Goal: Task Accomplishment & Management: Manage account settings

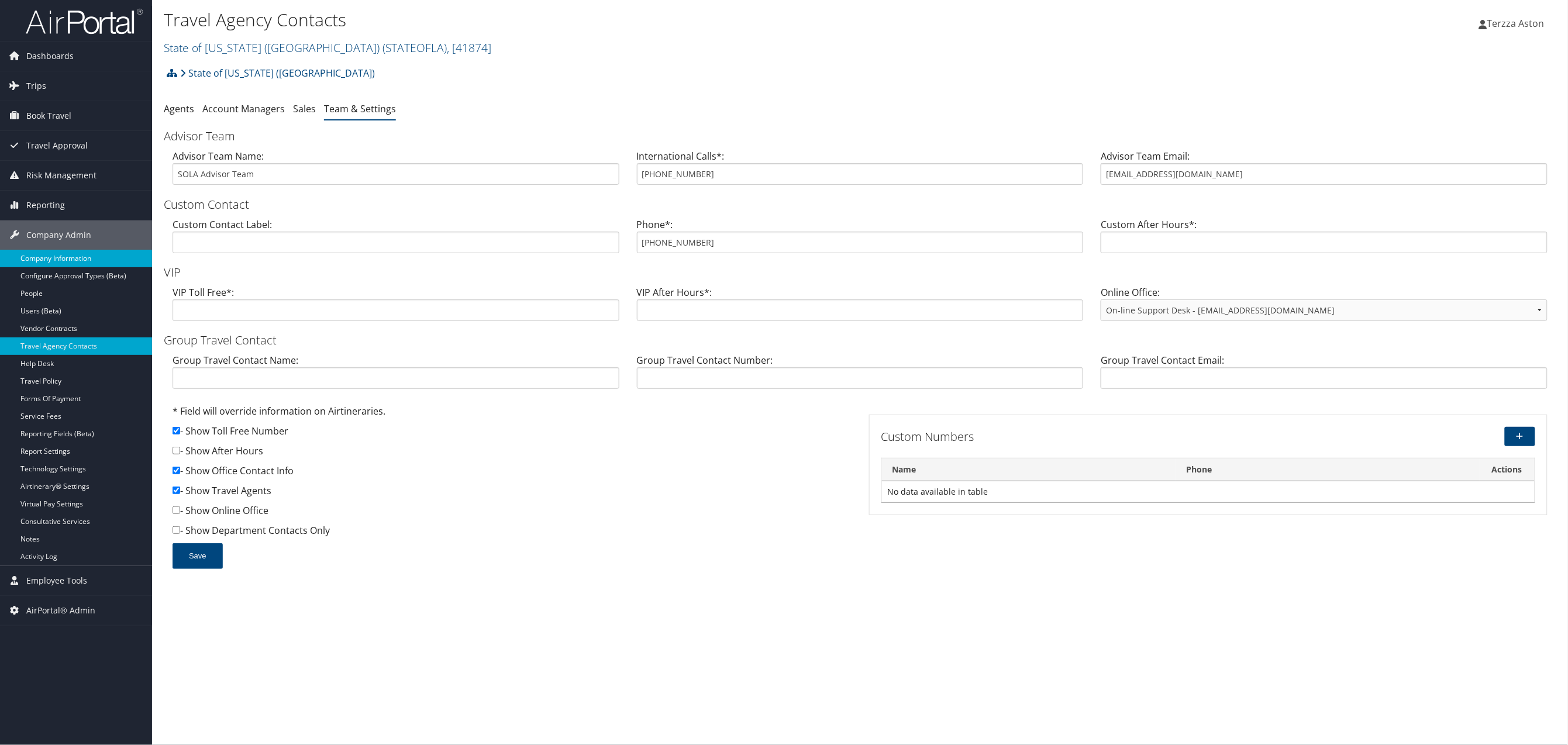
click at [78, 255] on link "Company Information" at bounding box center [76, 258] width 152 height 18
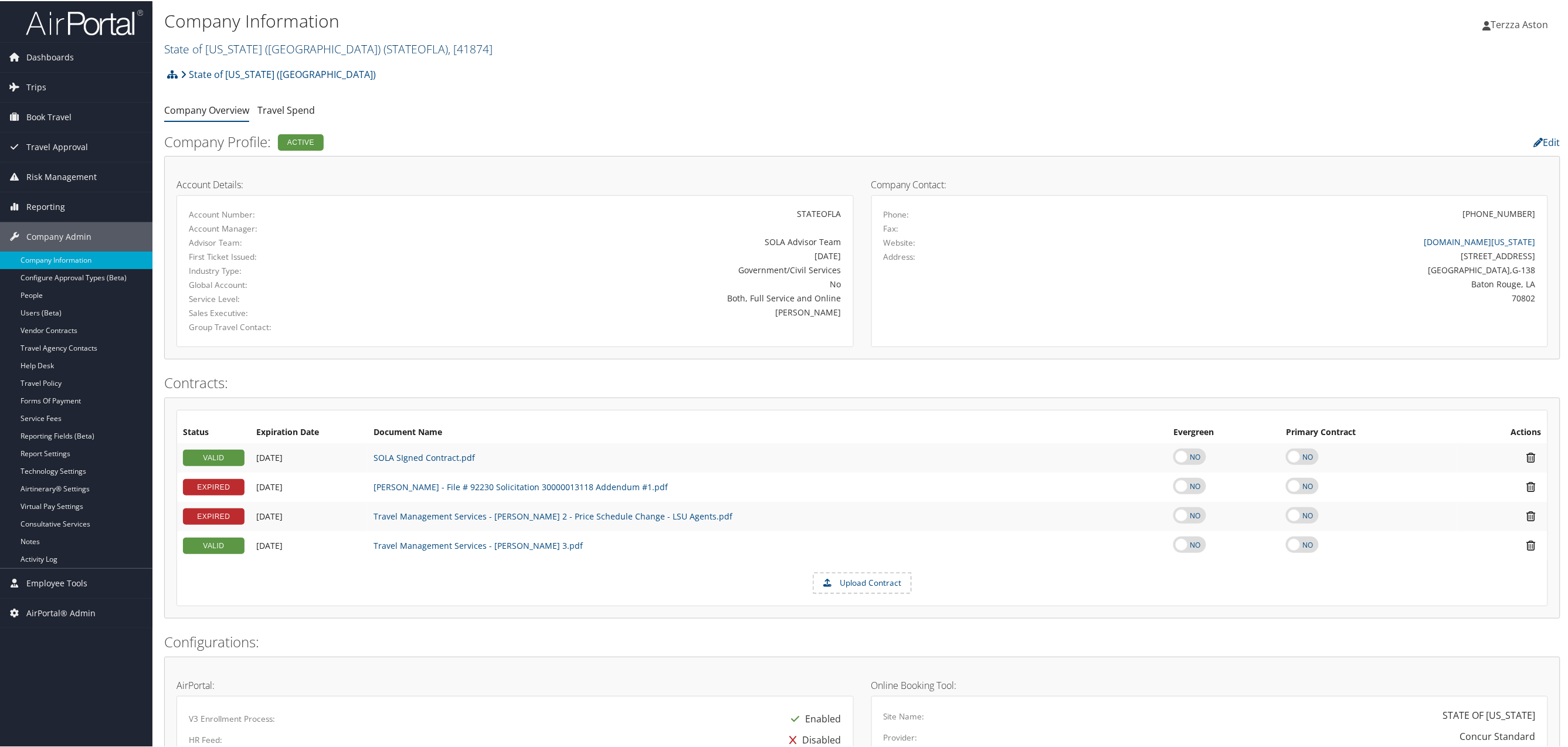
click at [223, 47] on link "State of Louisiana (SOLA) ( STATEOFLA ) , [ 41874 ]" at bounding box center [328, 48] width 328 height 16
click at [207, 68] on input "search" at bounding box center [242, 70] width 154 height 22
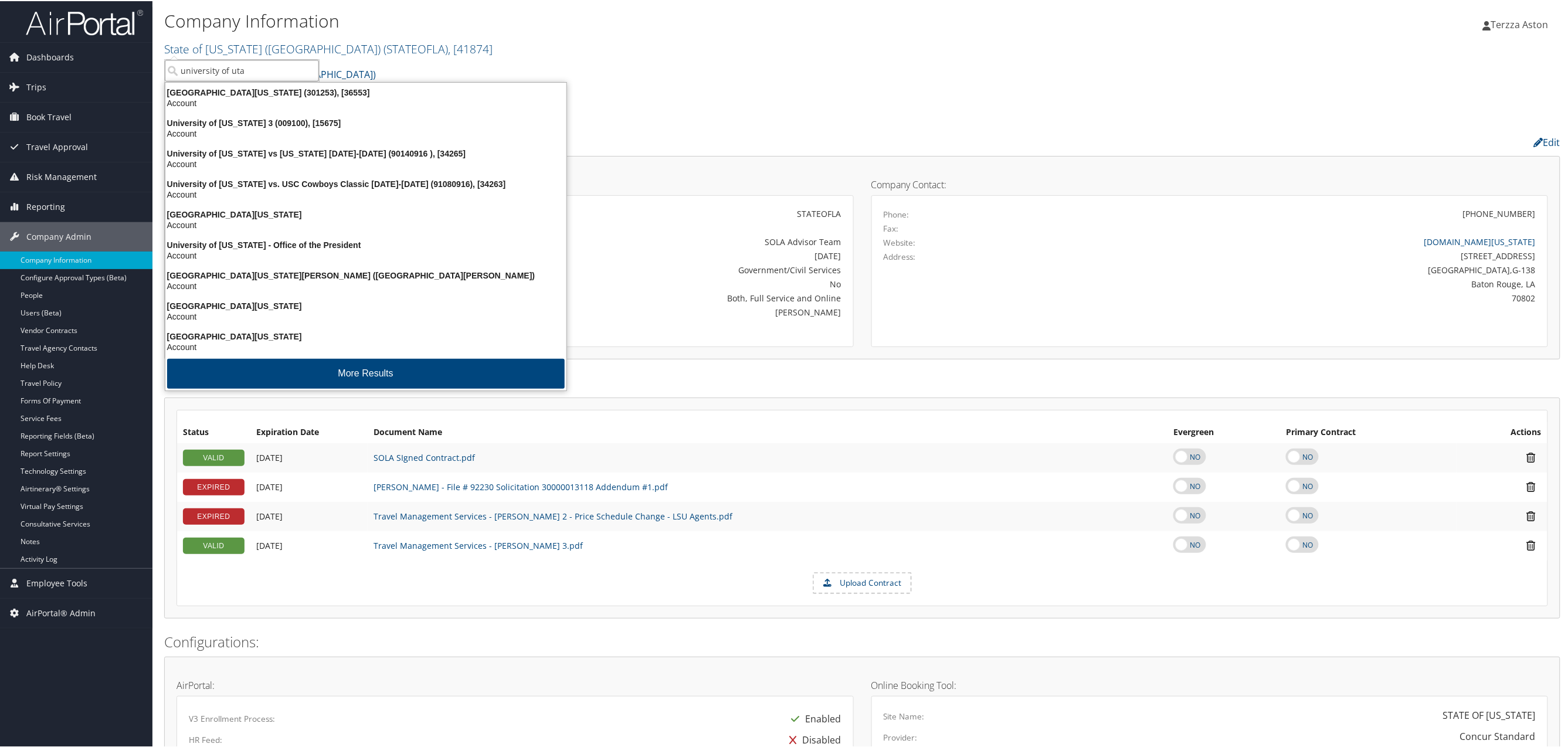
type input "university of utah"
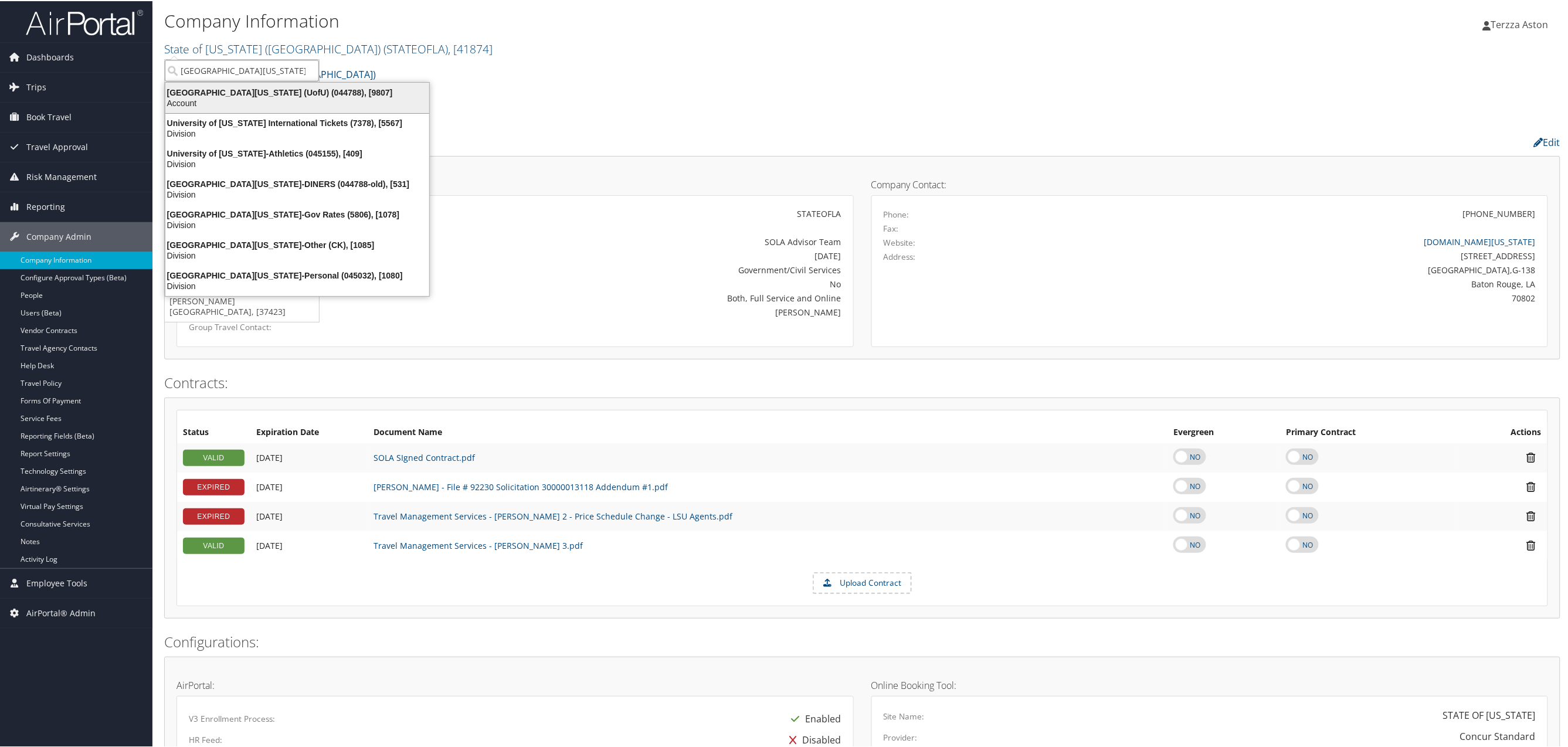
click at [228, 92] on div "University Of Utah (UofU) (044788), [9807]" at bounding box center [297, 91] width 278 height 10
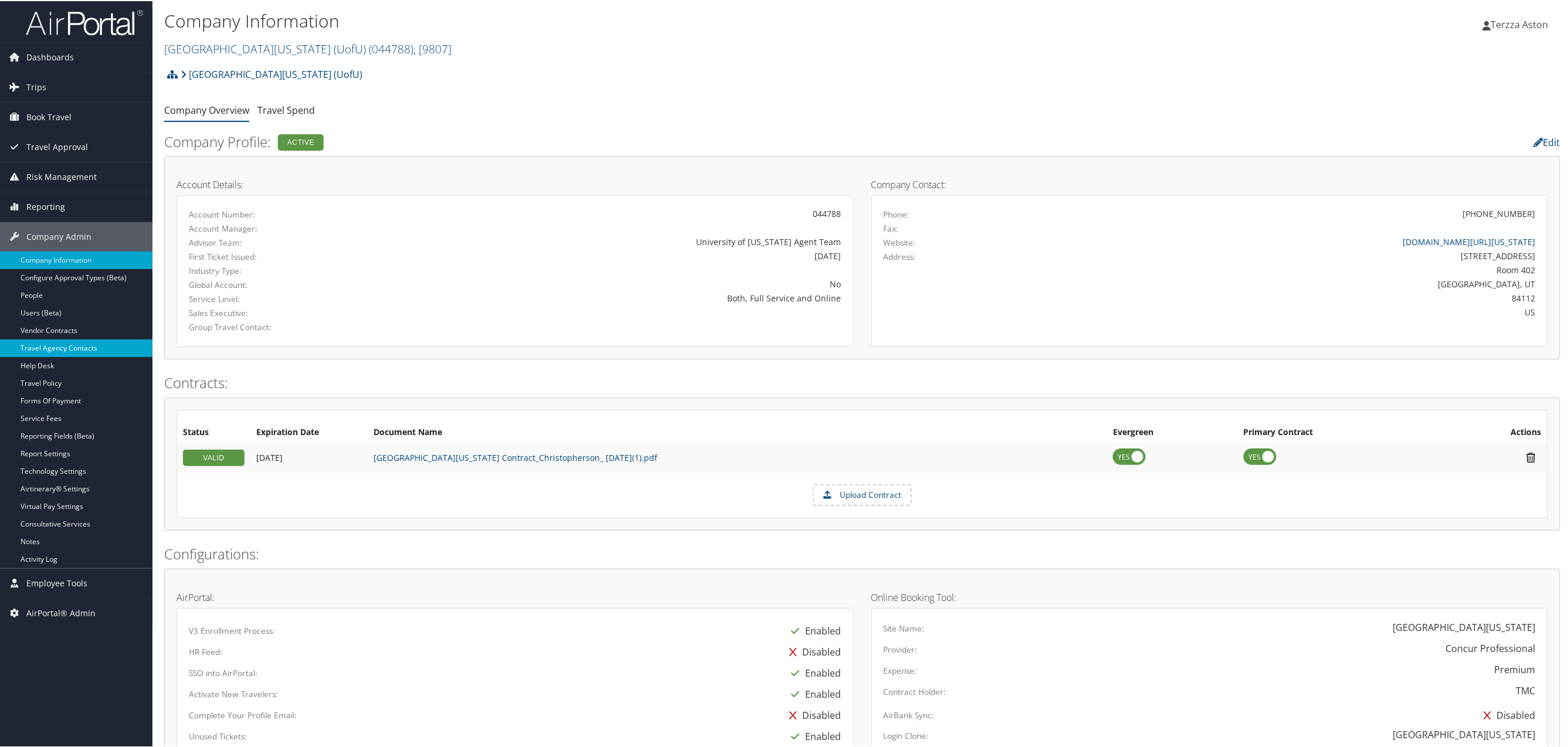
click at [73, 348] on link "Travel Agency Contacts" at bounding box center [76, 347] width 153 height 18
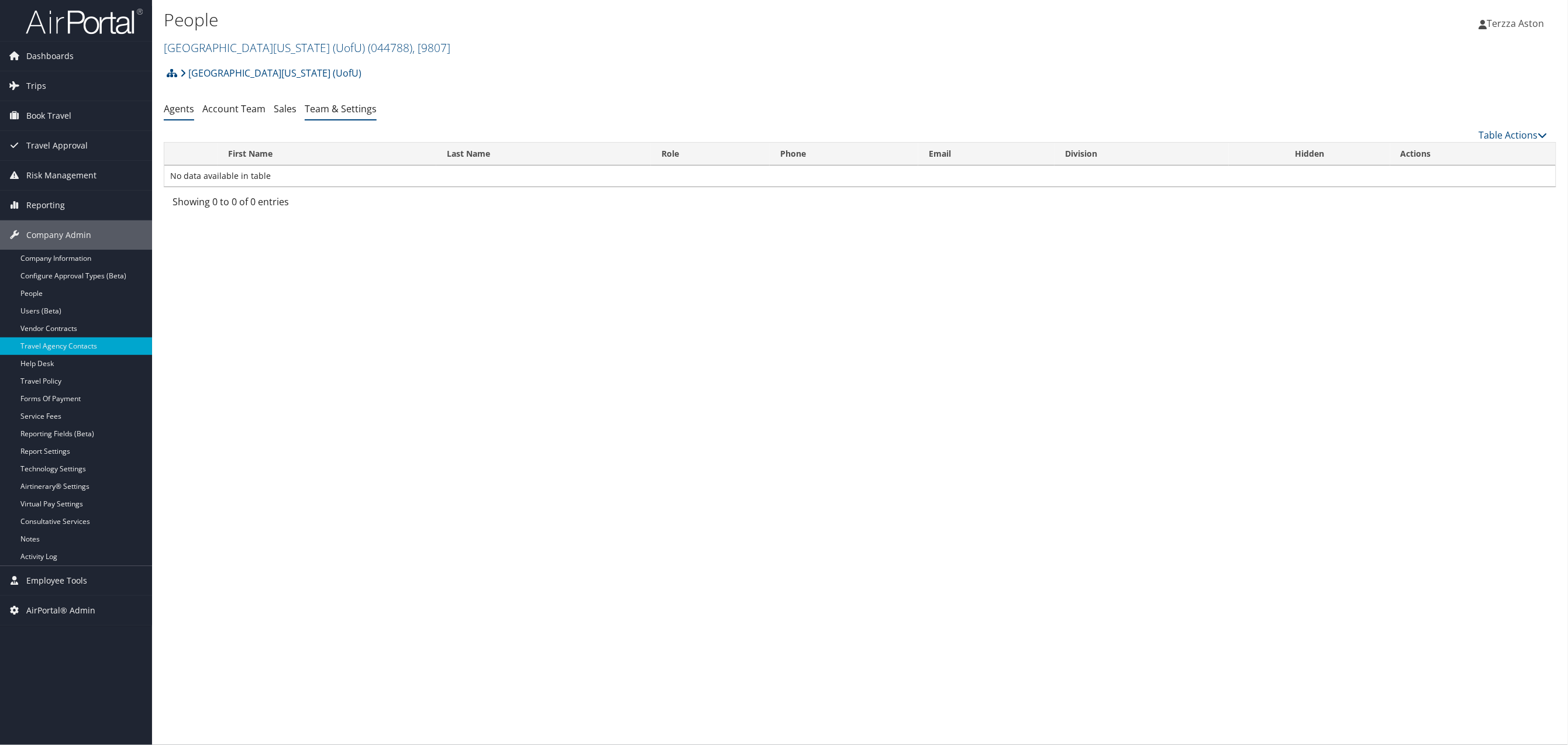
click at [332, 112] on link "Team & Settings" at bounding box center [341, 108] width 72 height 13
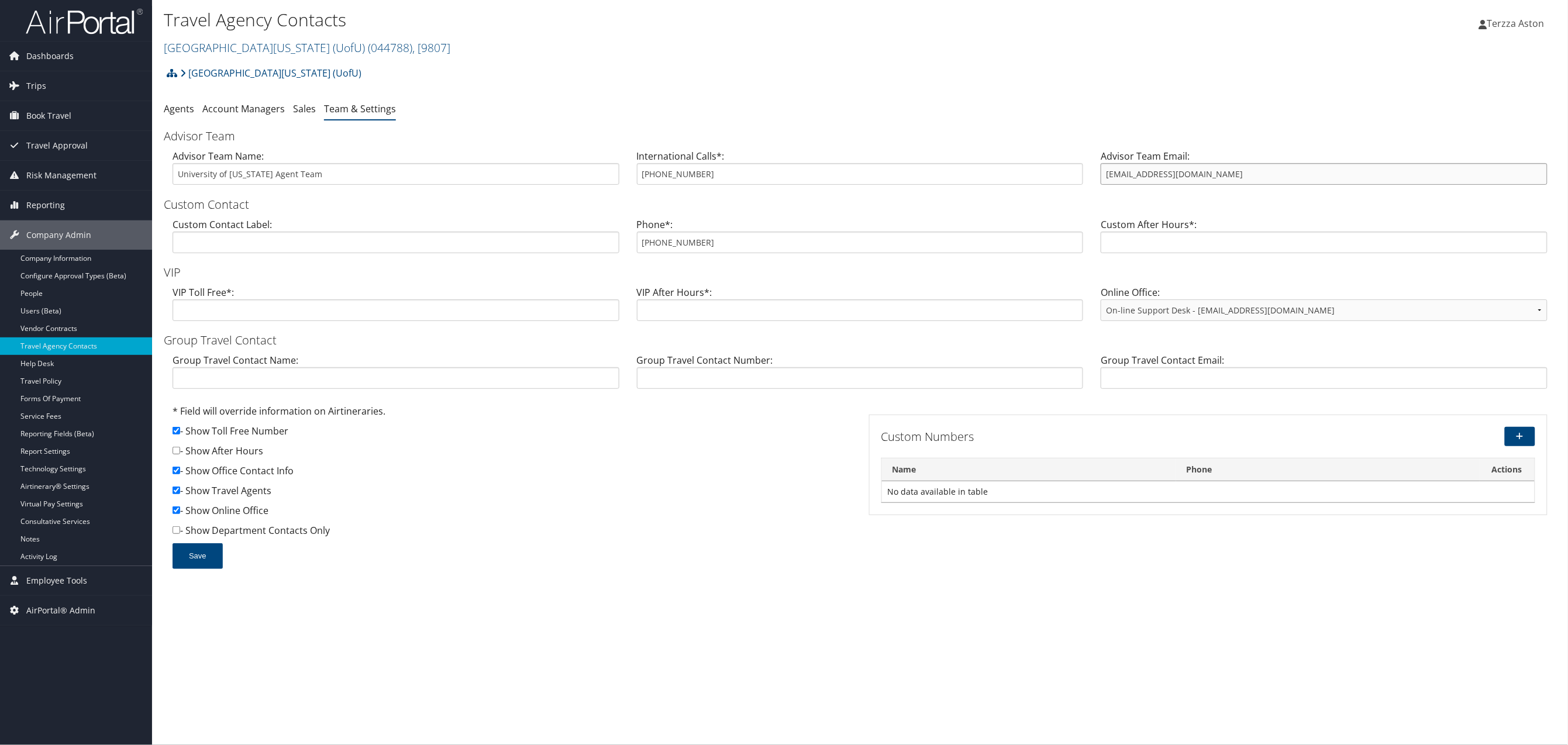
drag, startPoint x: 1105, startPoint y: 177, endPoint x: 1207, endPoint y: 173, distance: 102.1
click at [1207, 173] on input "uofutravel@cbtravel.com" at bounding box center [1324, 174] width 447 height 22
drag, startPoint x: 642, startPoint y: 238, endPoint x: 712, endPoint y: 234, distance: 70.1
click at [712, 234] on input "(888) 739-7011" at bounding box center [860, 242] width 447 height 22
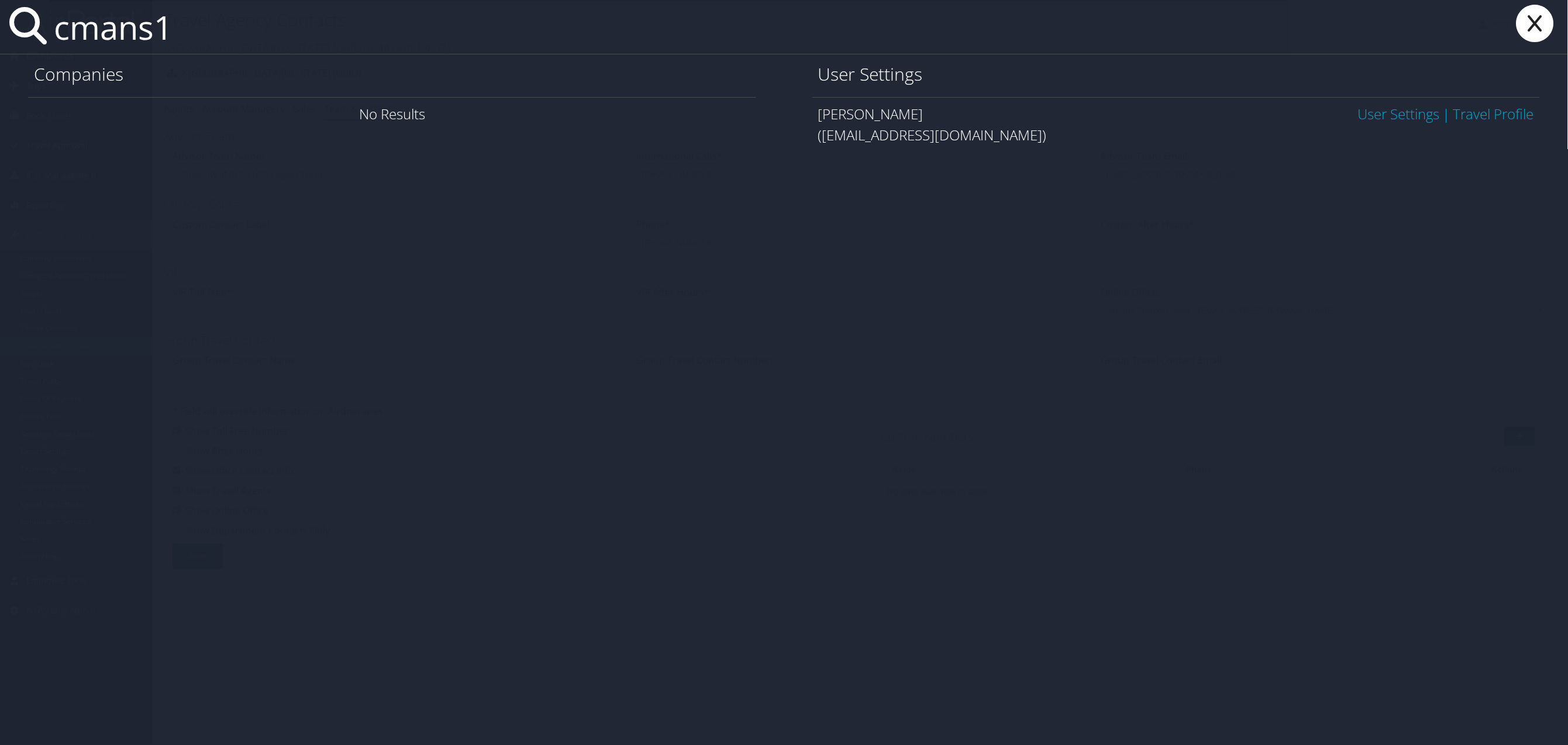
type input "cmans1"
click at [1396, 114] on link "User Settings" at bounding box center [1399, 114] width 82 height 19
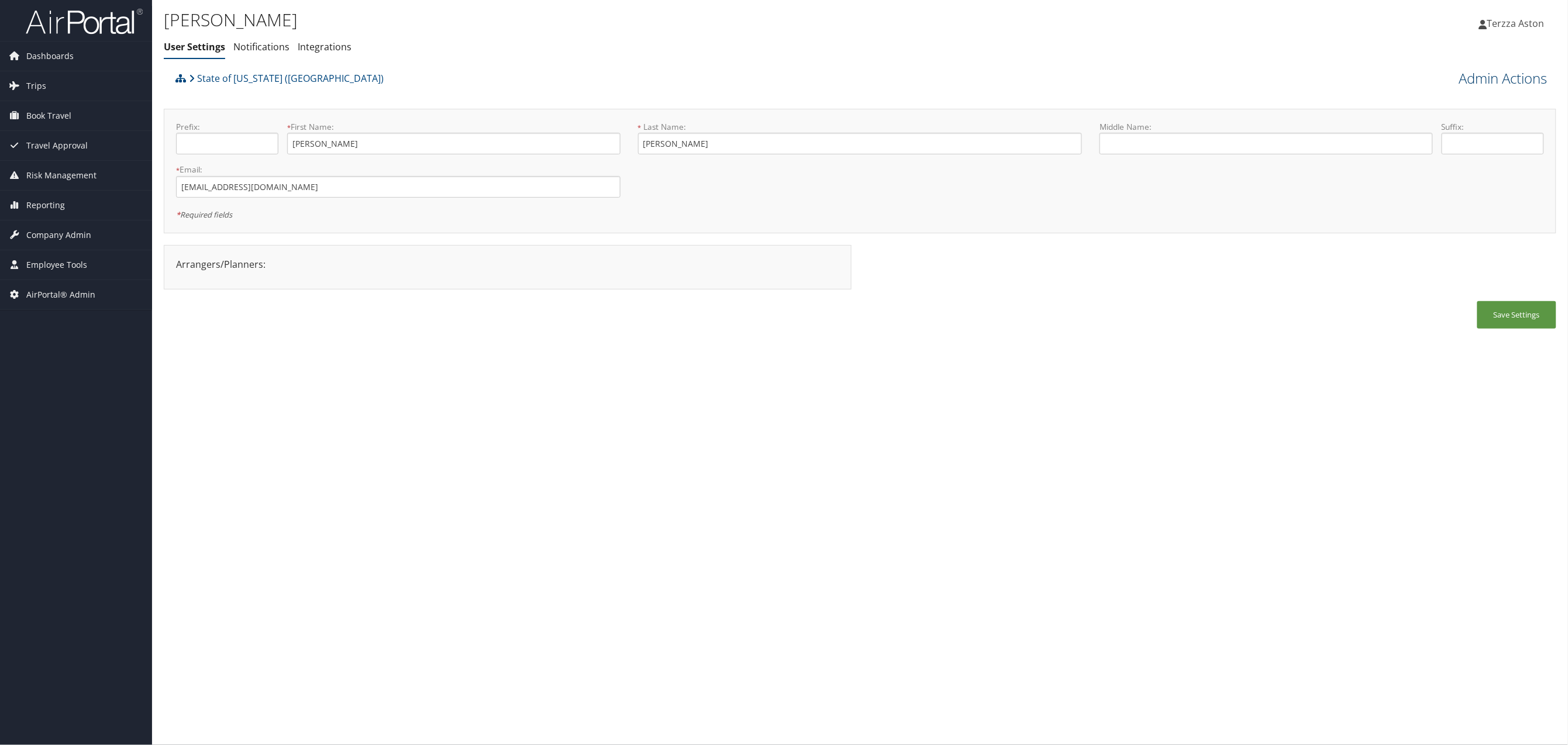
click at [1486, 73] on link "Admin Actions" at bounding box center [1503, 78] width 88 height 20
click at [1439, 142] on link "User Technology Settings" at bounding box center [1471, 139] width 154 height 20
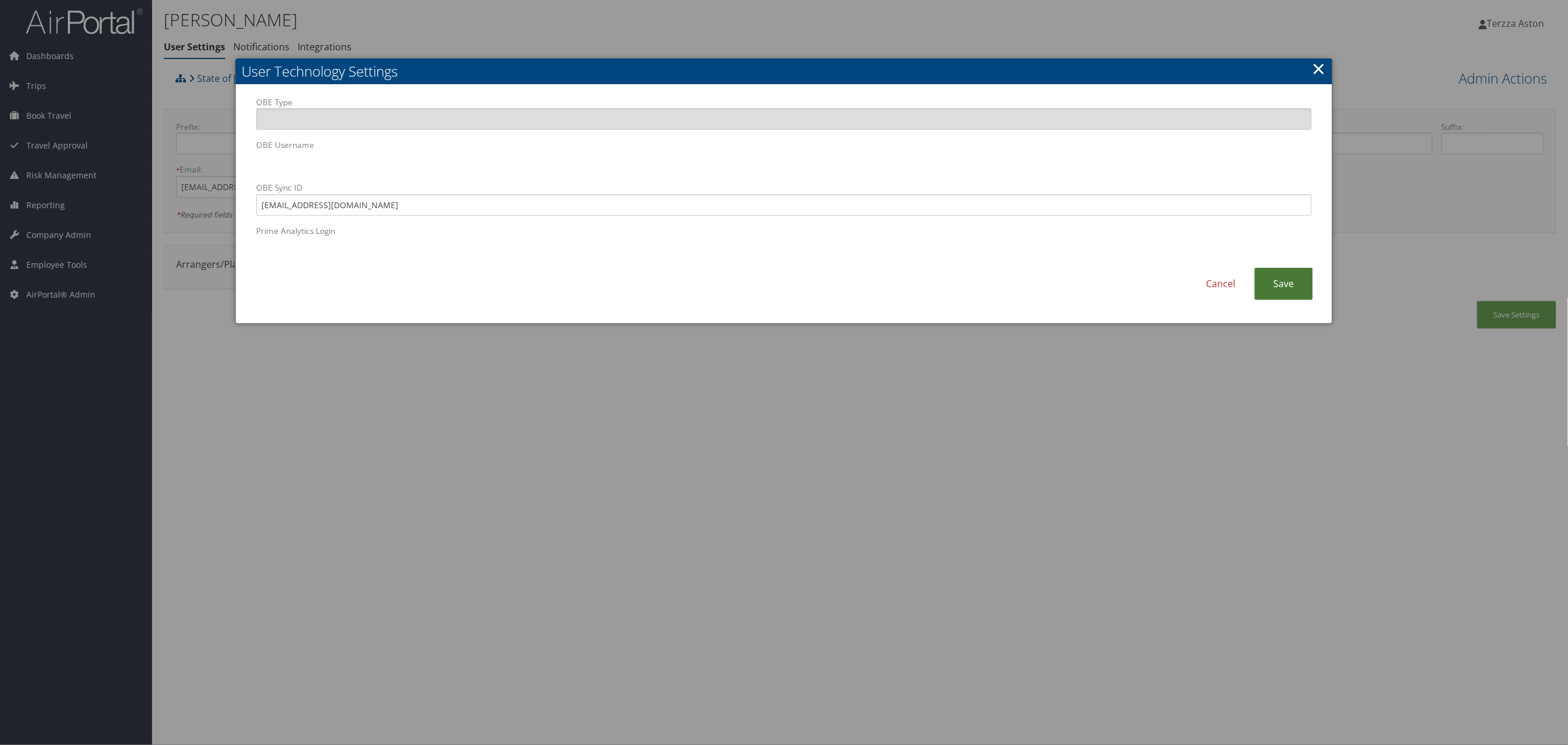
click at [1276, 279] on link "Save" at bounding box center [1284, 284] width 58 height 32
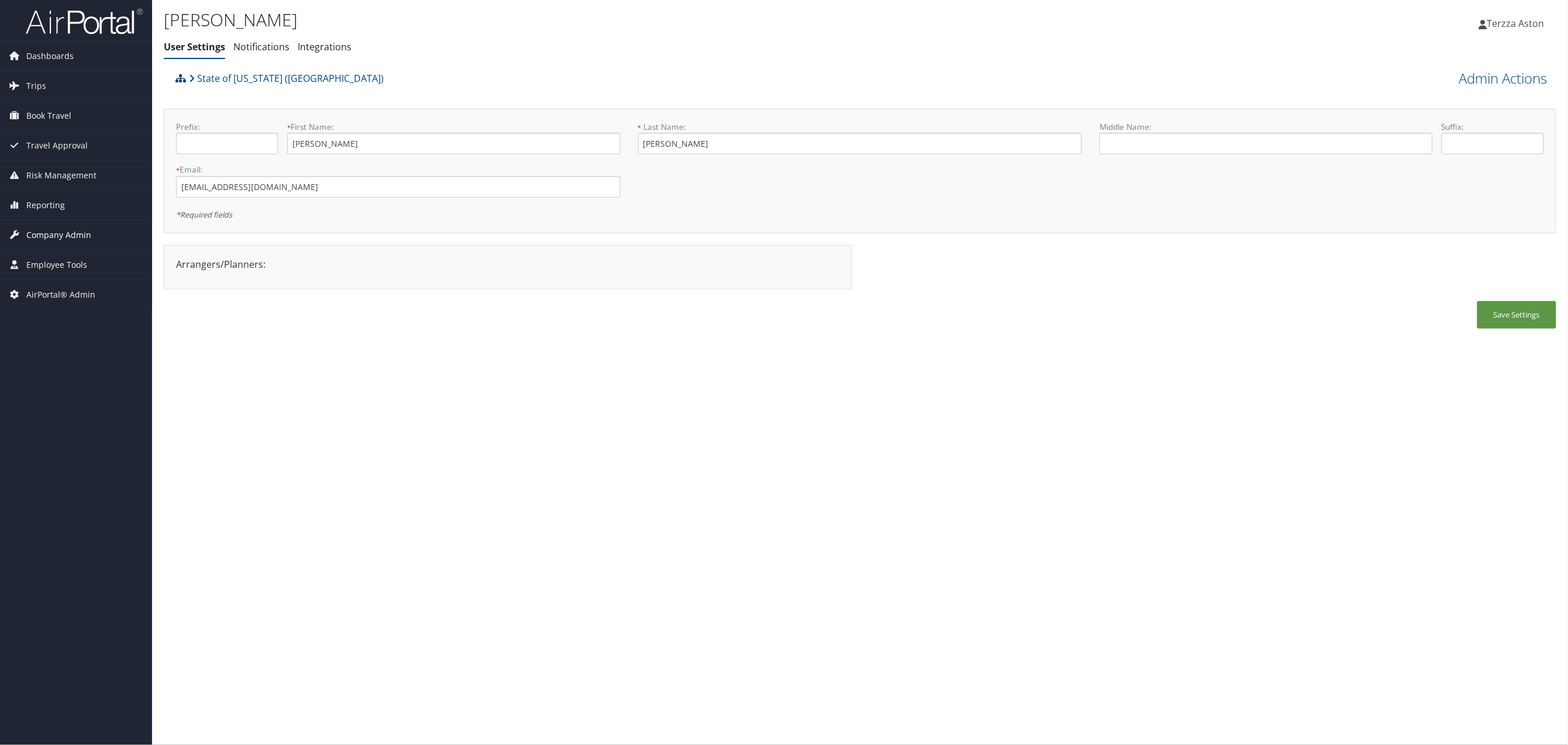
click at [62, 236] on span "Company Admin" at bounding box center [58, 235] width 65 height 29
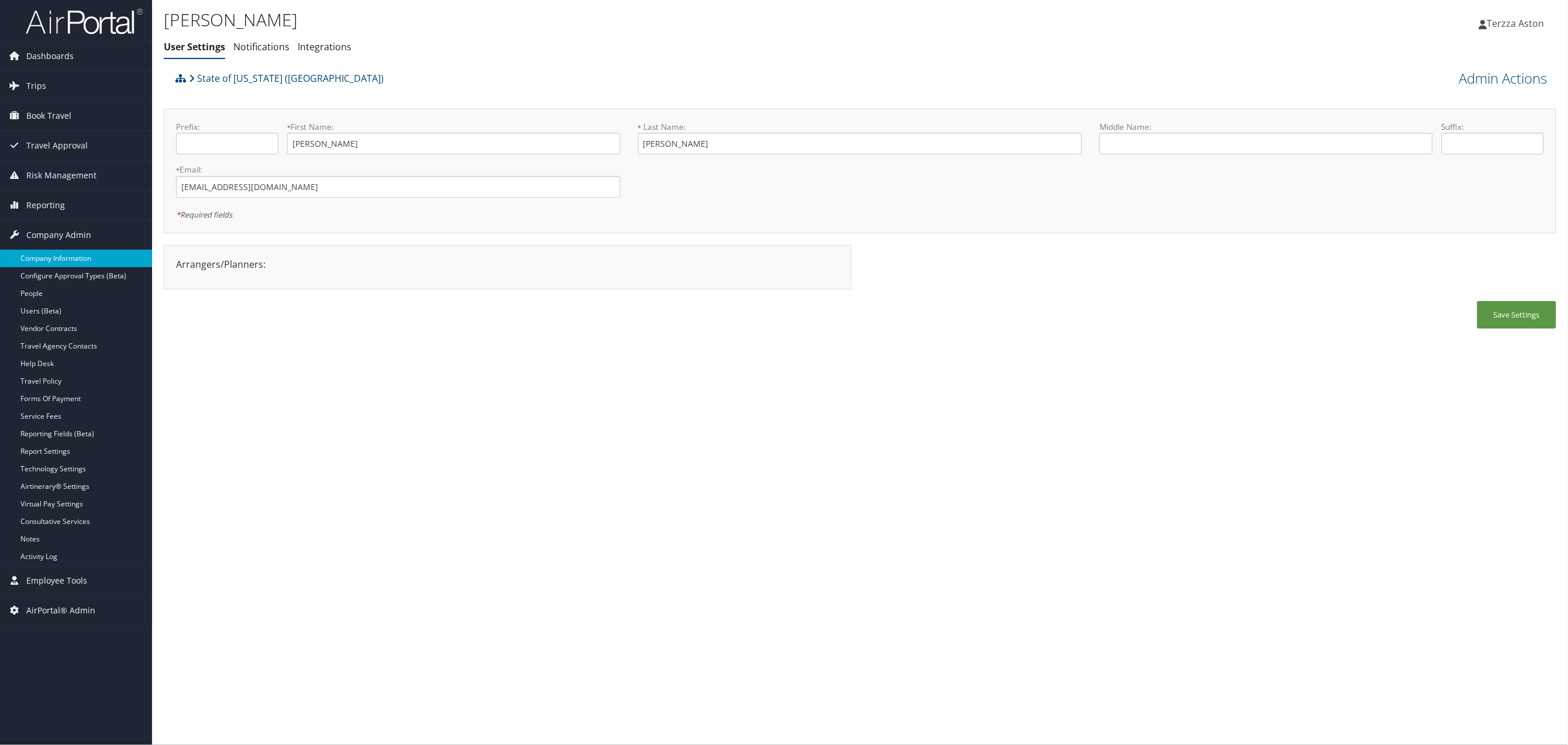
click at [65, 261] on link "Company Information" at bounding box center [76, 258] width 152 height 18
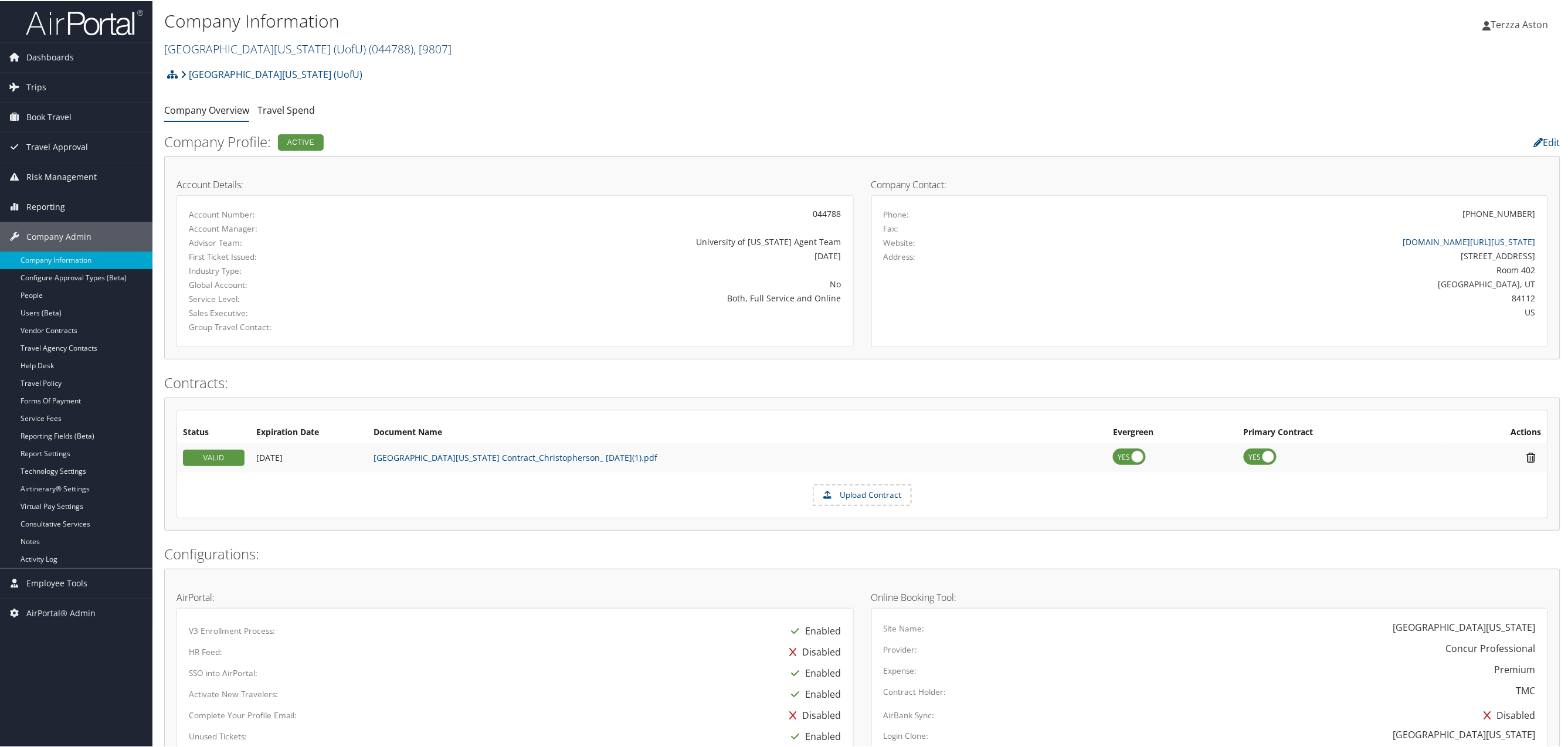
click at [369, 40] on span "( 044788 )" at bounding box center [391, 48] width 45 height 16
click at [213, 71] on input "search" at bounding box center [242, 70] width 154 height 22
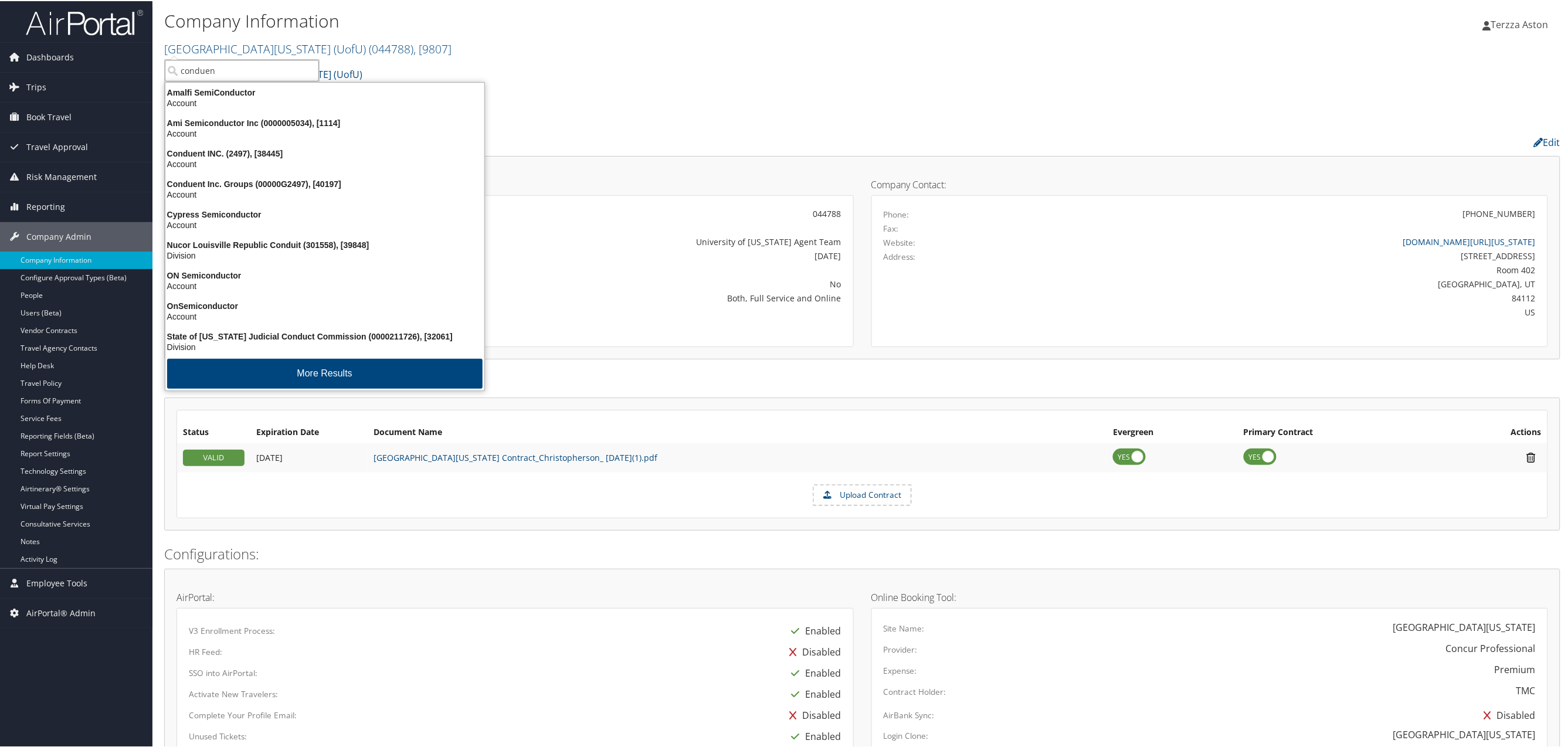
type input "conduent"
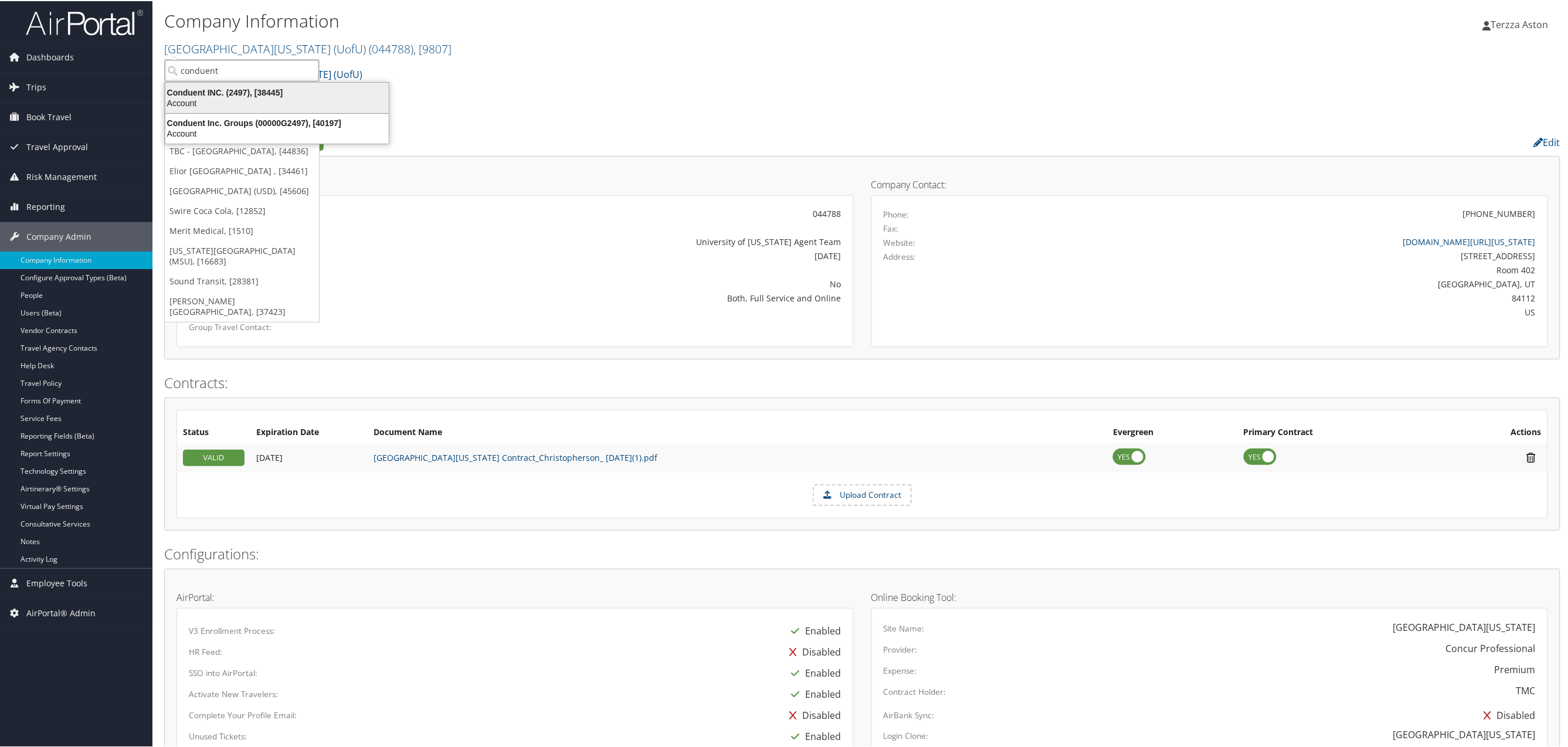
click at [198, 90] on div "Conduent INC. (2497), [38445]" at bounding box center [276, 91] width 237 height 10
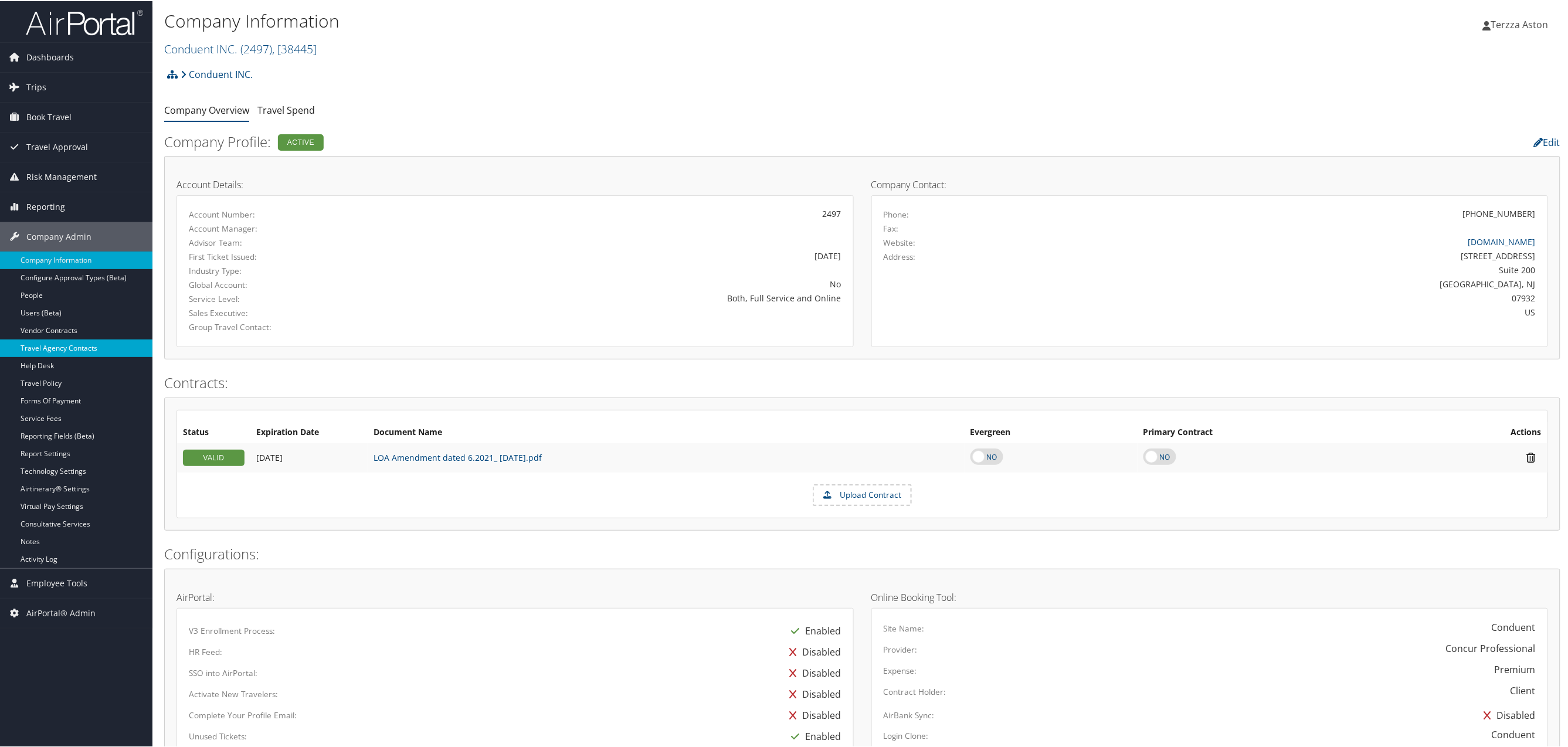
click at [62, 348] on link "Travel Agency Contacts" at bounding box center [76, 347] width 153 height 18
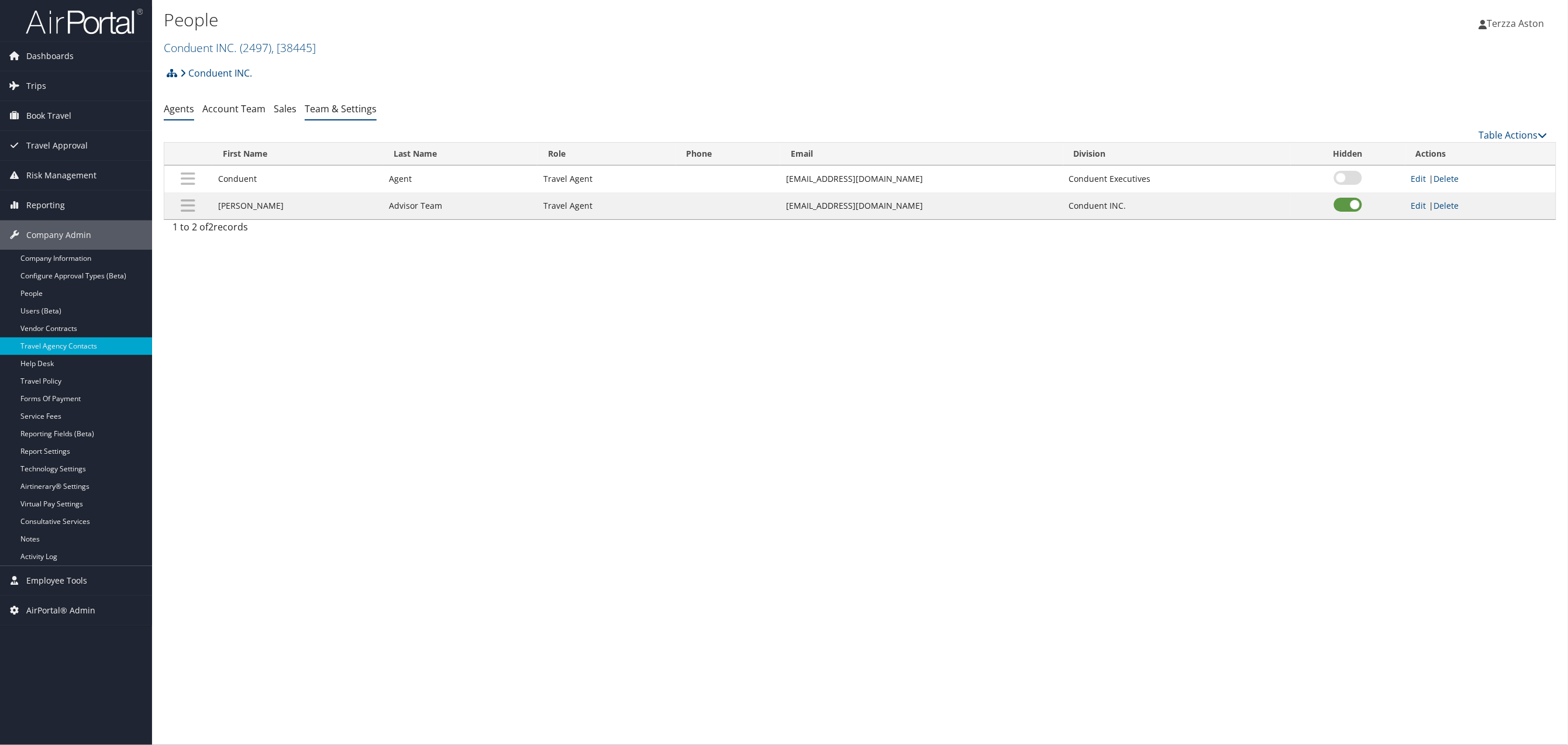
click at [362, 110] on link "Team & Settings" at bounding box center [341, 108] width 72 height 13
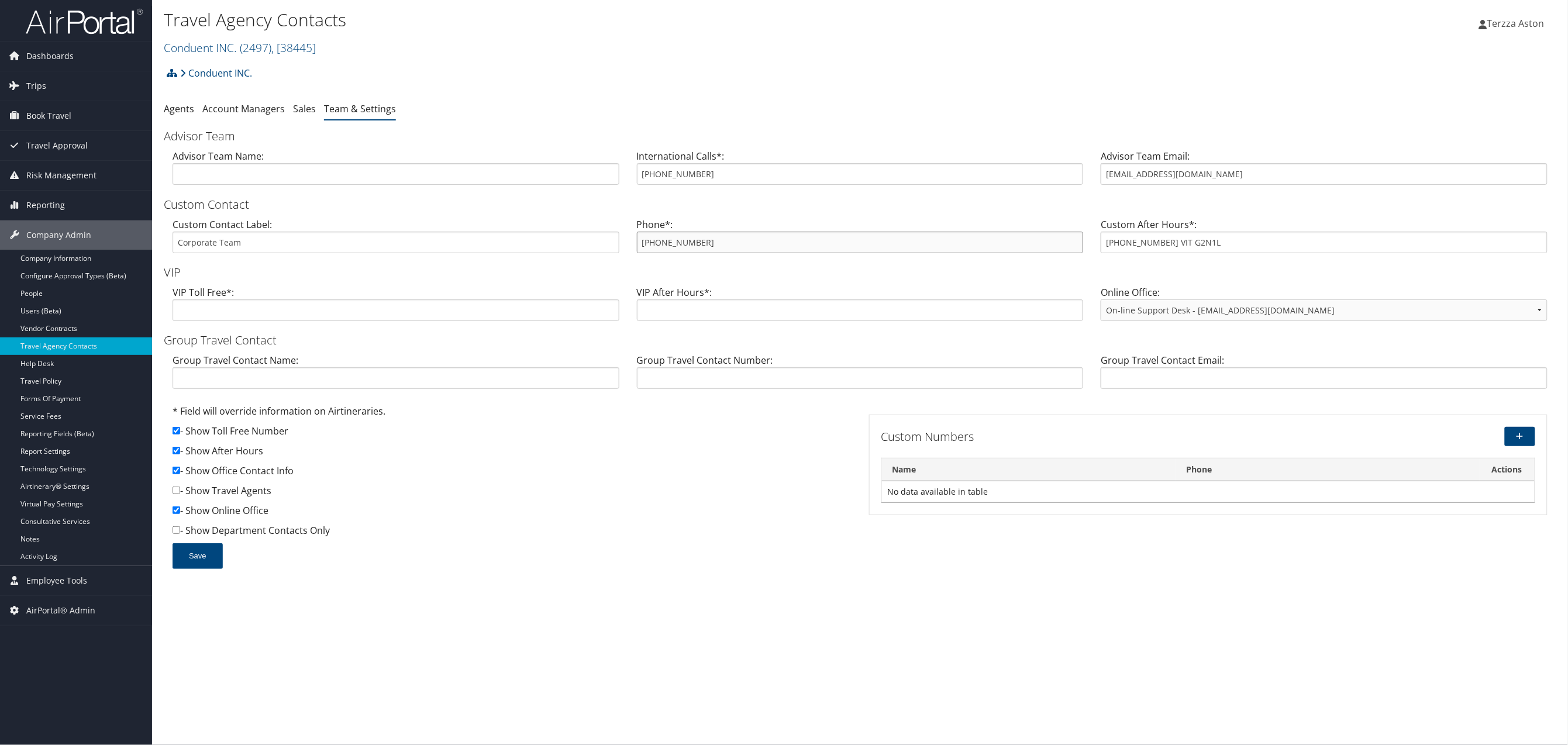
drag, startPoint x: 637, startPoint y: 237, endPoint x: 713, endPoint y: 233, distance: 76.1
click at [713, 233] on input "833-726-4523" at bounding box center [860, 242] width 447 height 22
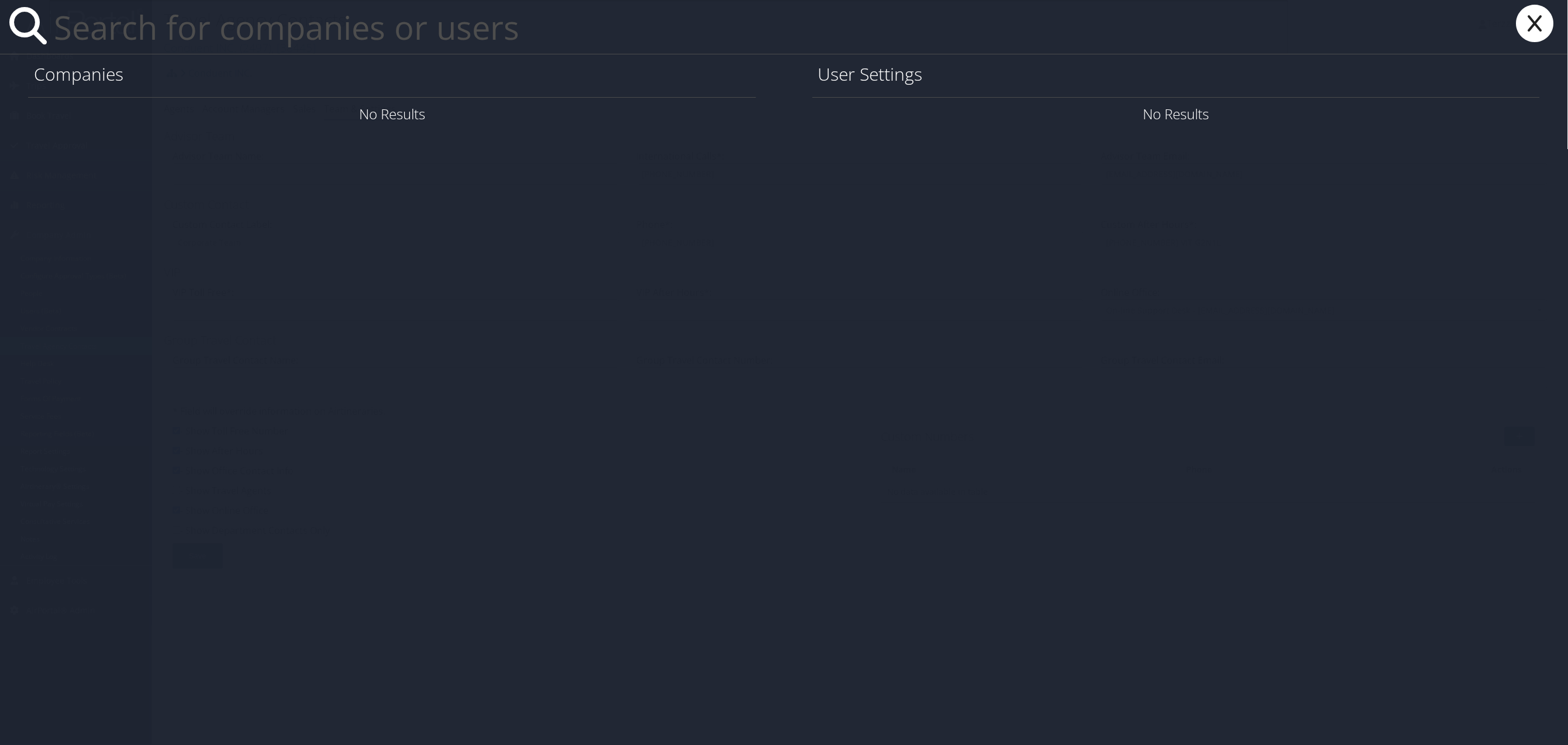
click at [141, 32] on input "text" at bounding box center [669, 27] width 1239 height 54
click at [223, 24] on input "saima.niti" at bounding box center [669, 27] width 1239 height 54
type input "saima.niti"
click at [1525, 26] on icon at bounding box center [1535, 23] width 47 height 37
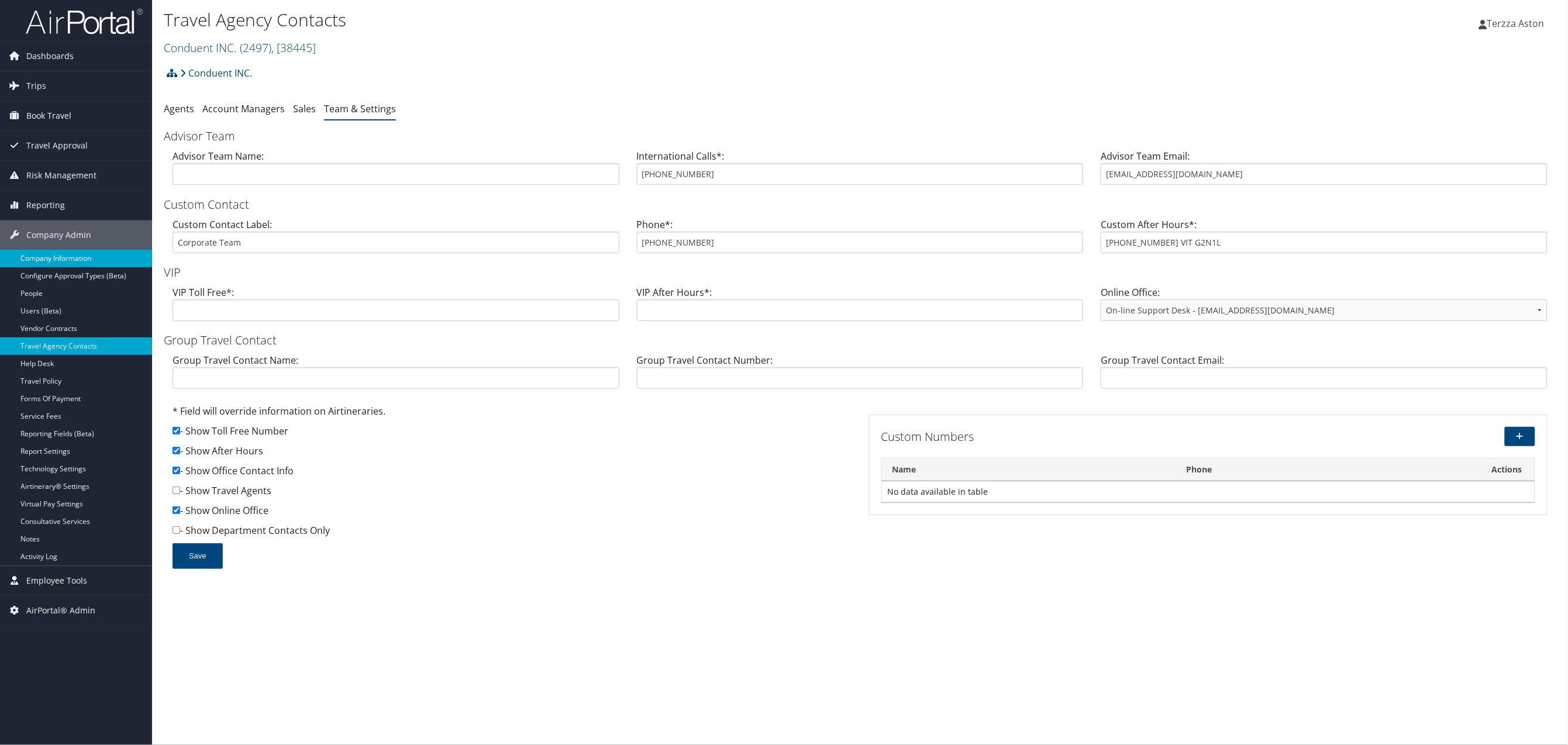
click at [68, 253] on link "Company Information" at bounding box center [76, 258] width 152 height 18
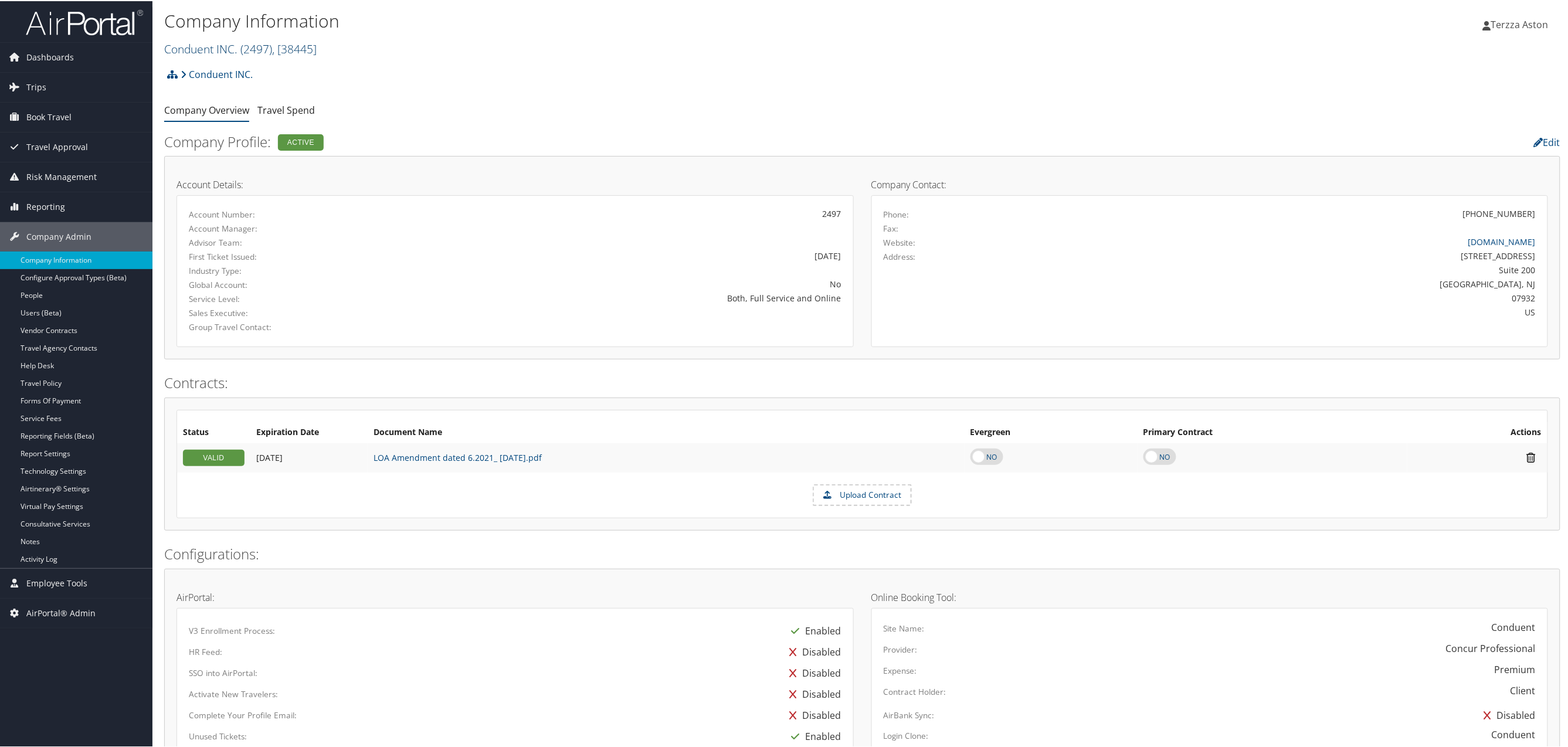
click at [278, 41] on span ", [ 38445 ]" at bounding box center [294, 48] width 45 height 16
click at [245, 114] on link "State of [US_STATE] ([GEOGRAPHIC_DATA]), [41874]" at bounding box center [242, 125] width 154 height 31
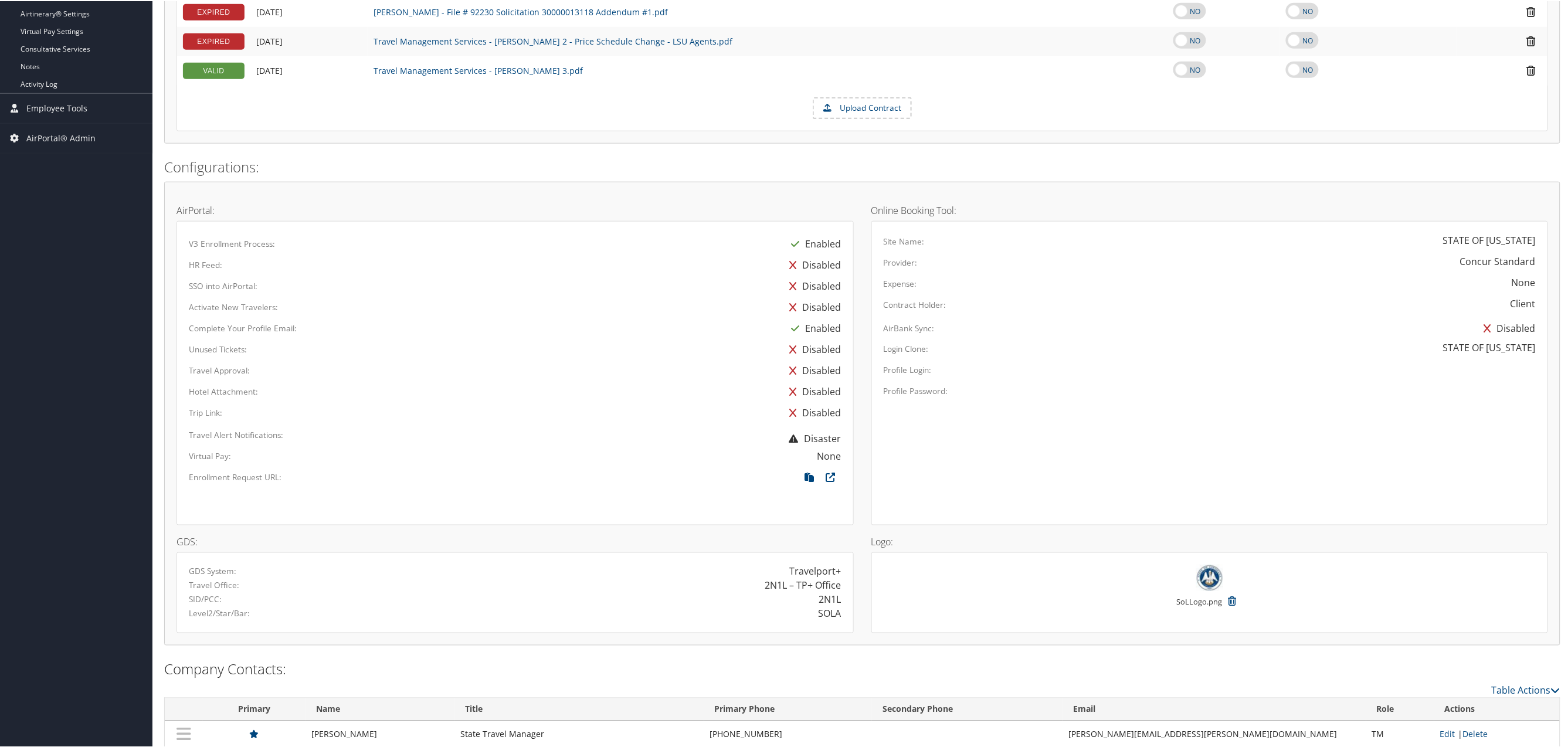
scroll to position [524, 0]
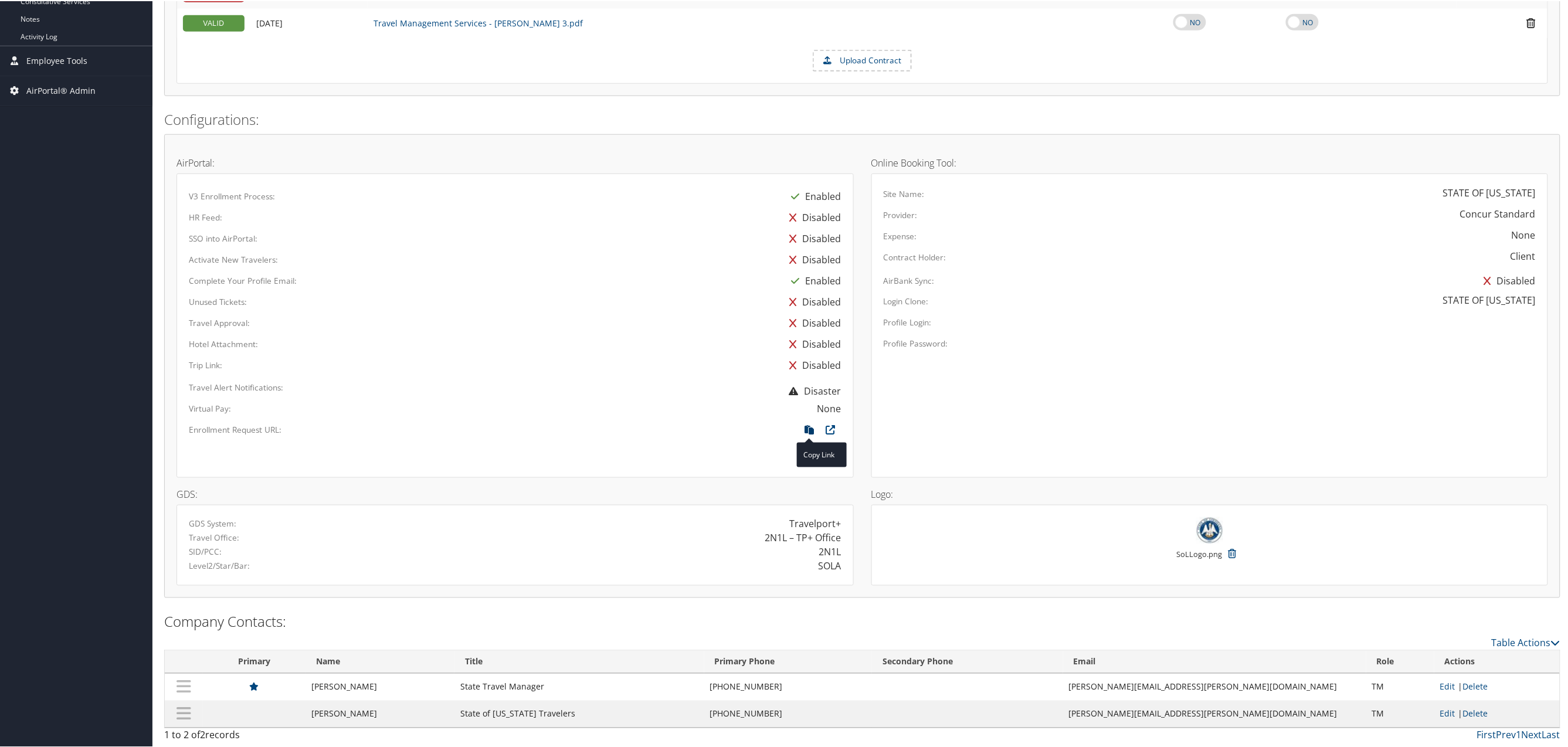
click at [804, 428] on icon at bounding box center [810, 431] width 21 height 15
